Goal: Information Seeking & Learning: Learn about a topic

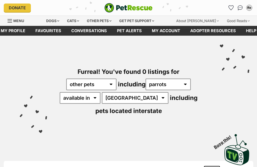
click at [77, 21] on div "Cats" at bounding box center [73, 21] width 19 height 10
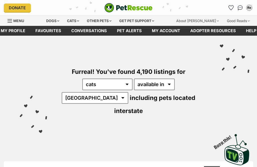
select select "disabled"
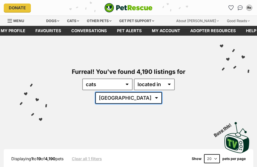
click at [162, 92] on select "Australia ACT NSW NT QLD SA TAS VIC WA" at bounding box center [128, 98] width 67 height 12
select select "QLD"
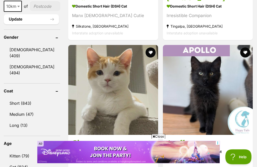
scroll to position [434, 0]
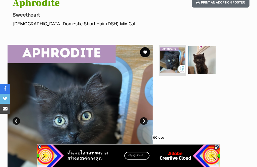
scroll to position [60, 0]
click at [198, 63] on img at bounding box center [202, 60] width 28 height 28
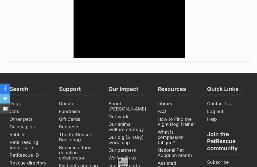
scroll to position [720, 0]
